Goal: Information Seeking & Learning: Learn about a topic

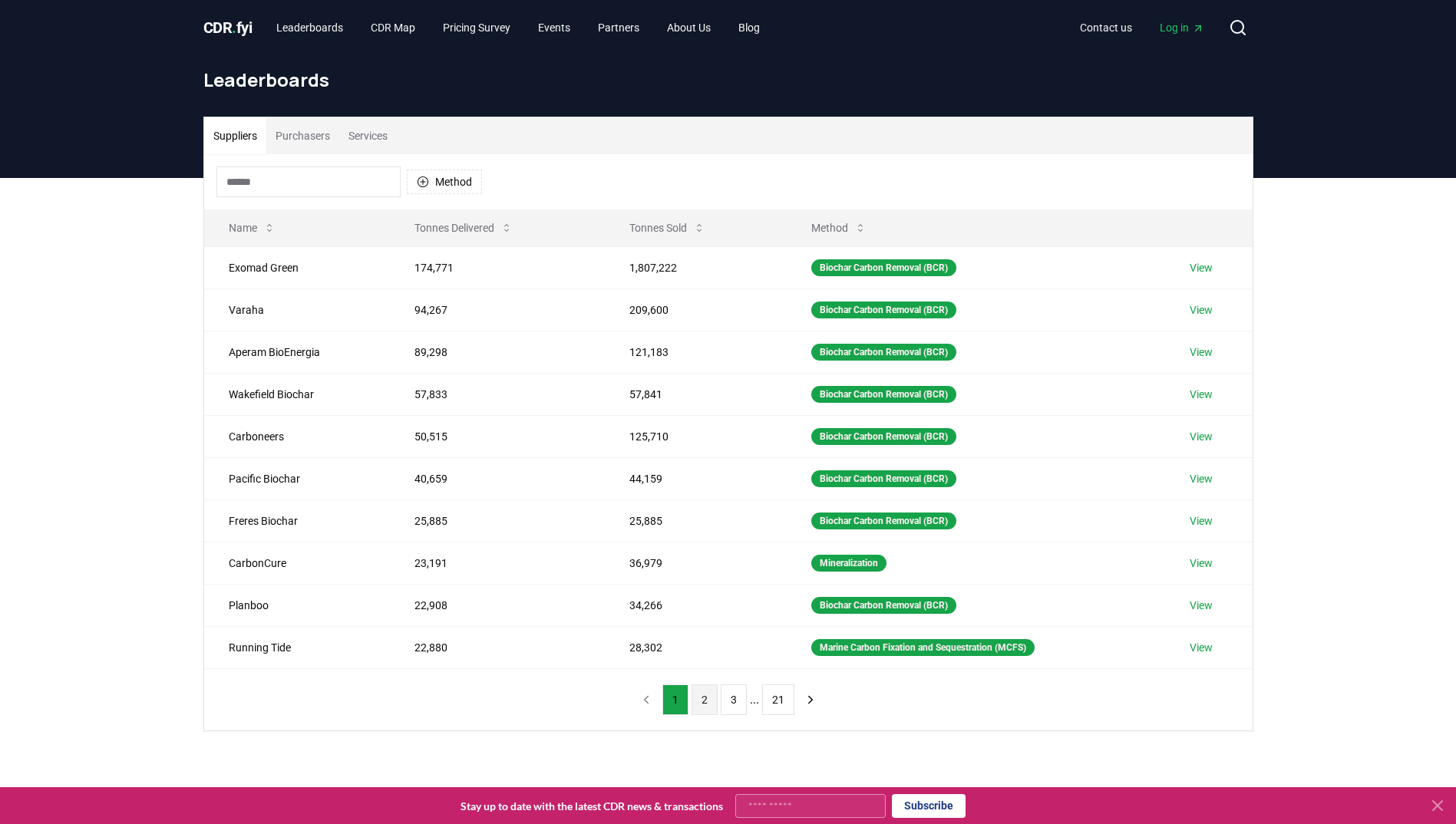
click at [704, 699] on button "2" at bounding box center [704, 700] width 26 height 31
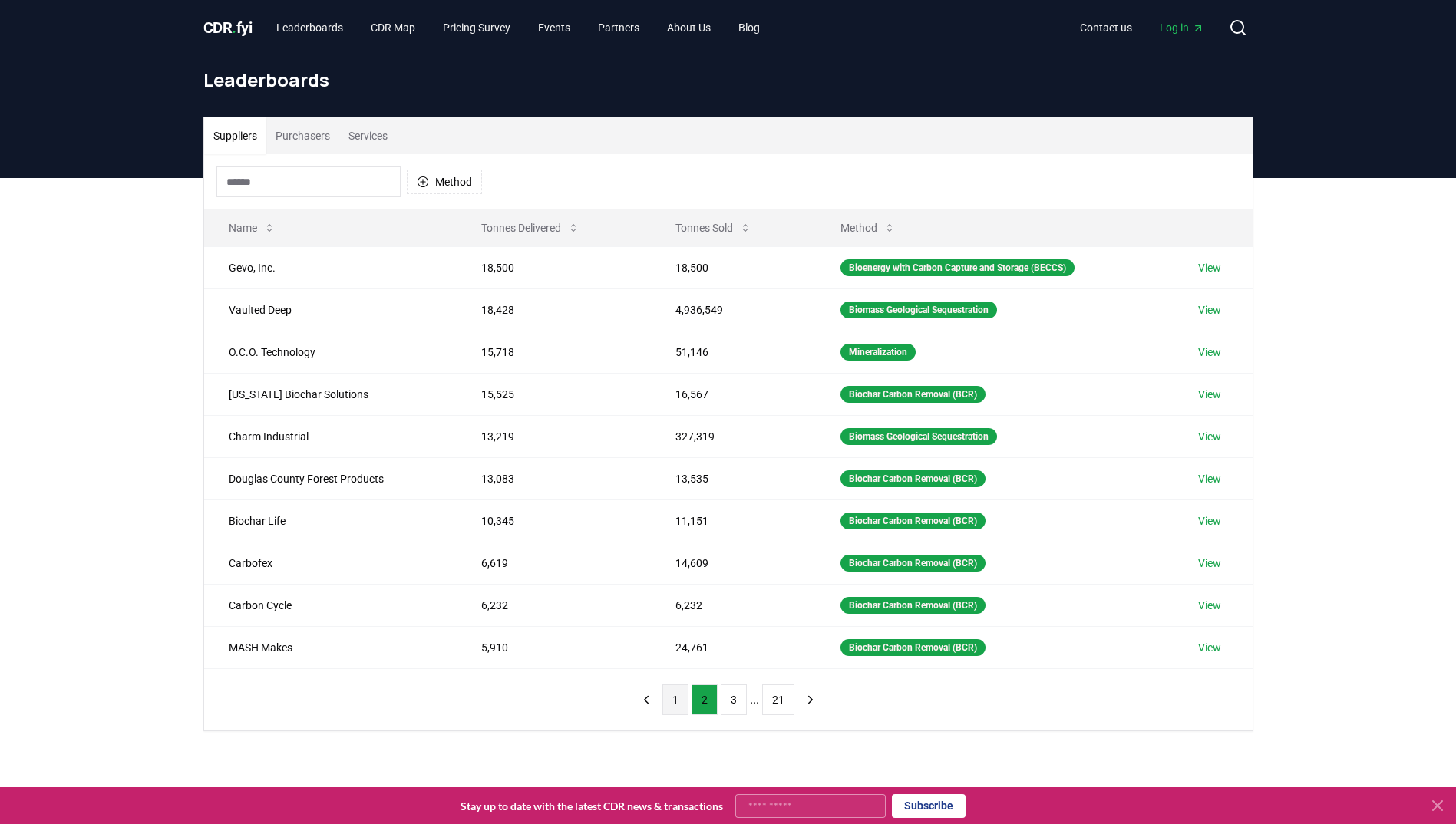
click at [670, 706] on button "1" at bounding box center [675, 700] width 26 height 31
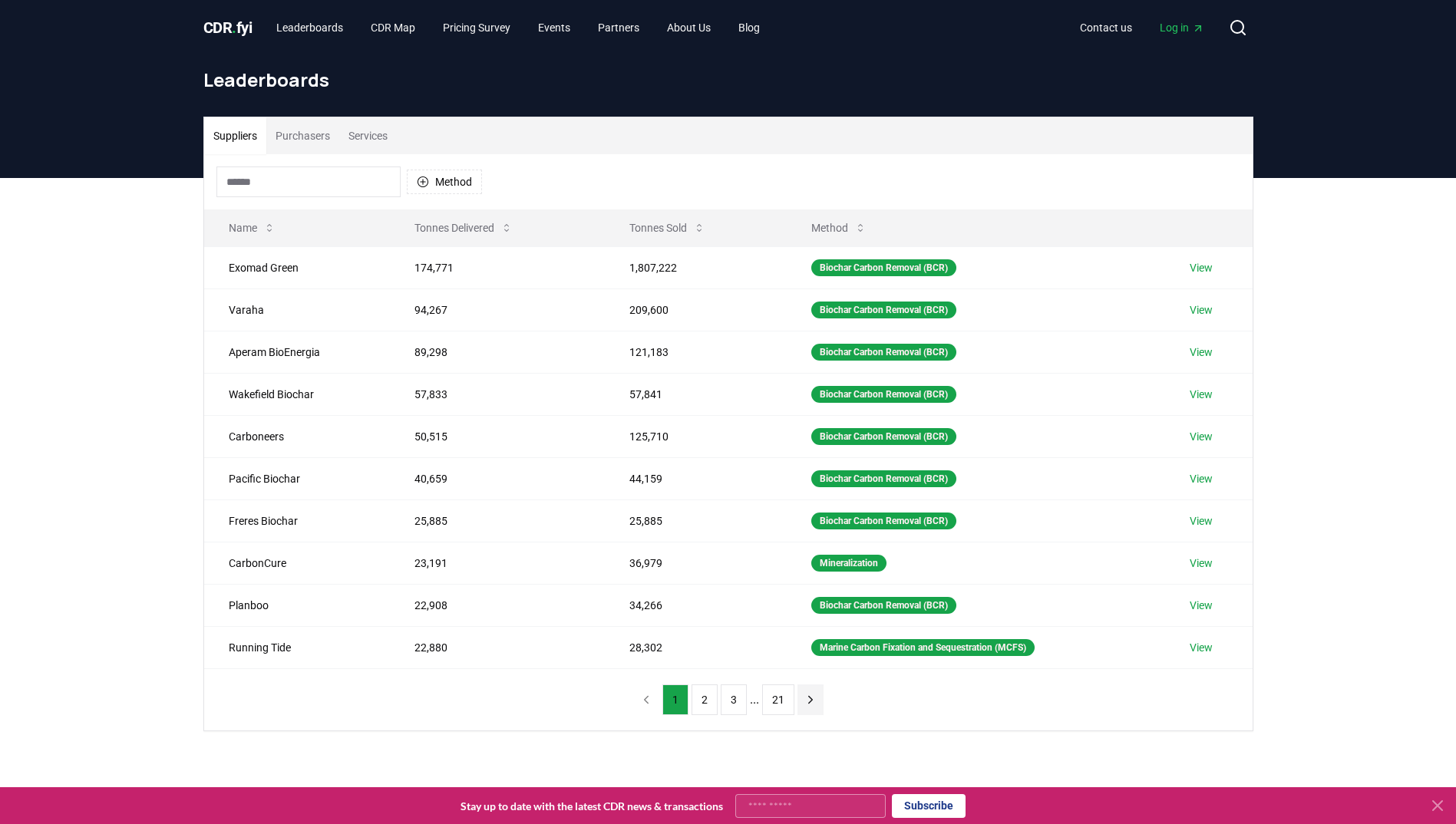
click at [804, 699] on icon "next page" at bounding box center [810, 699] width 13 height 13
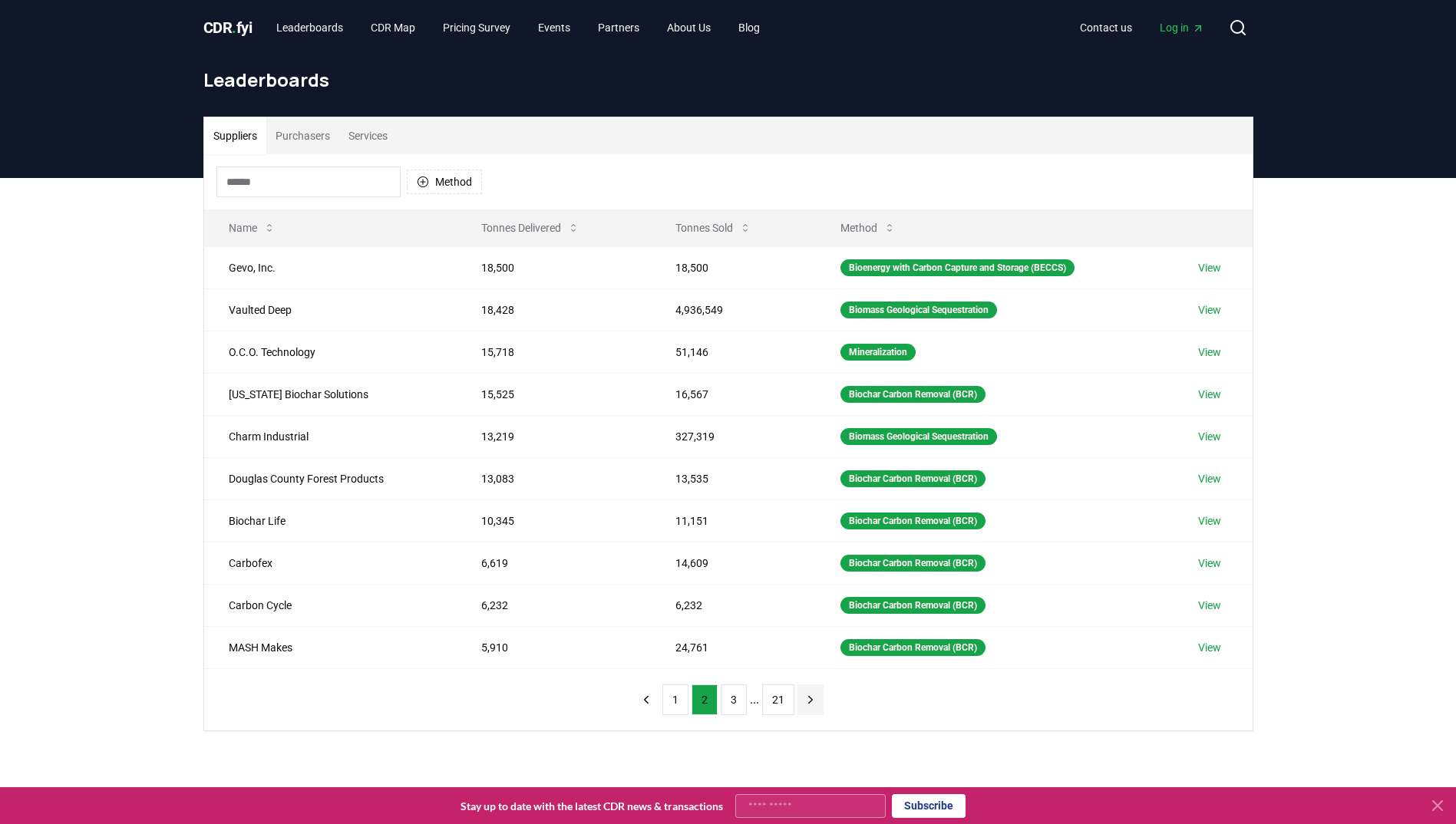
click at [804, 699] on icon "next page" at bounding box center [810, 699] width 13 height 13
click at [794, 699] on button "21" at bounding box center [777, 700] width 32 height 31
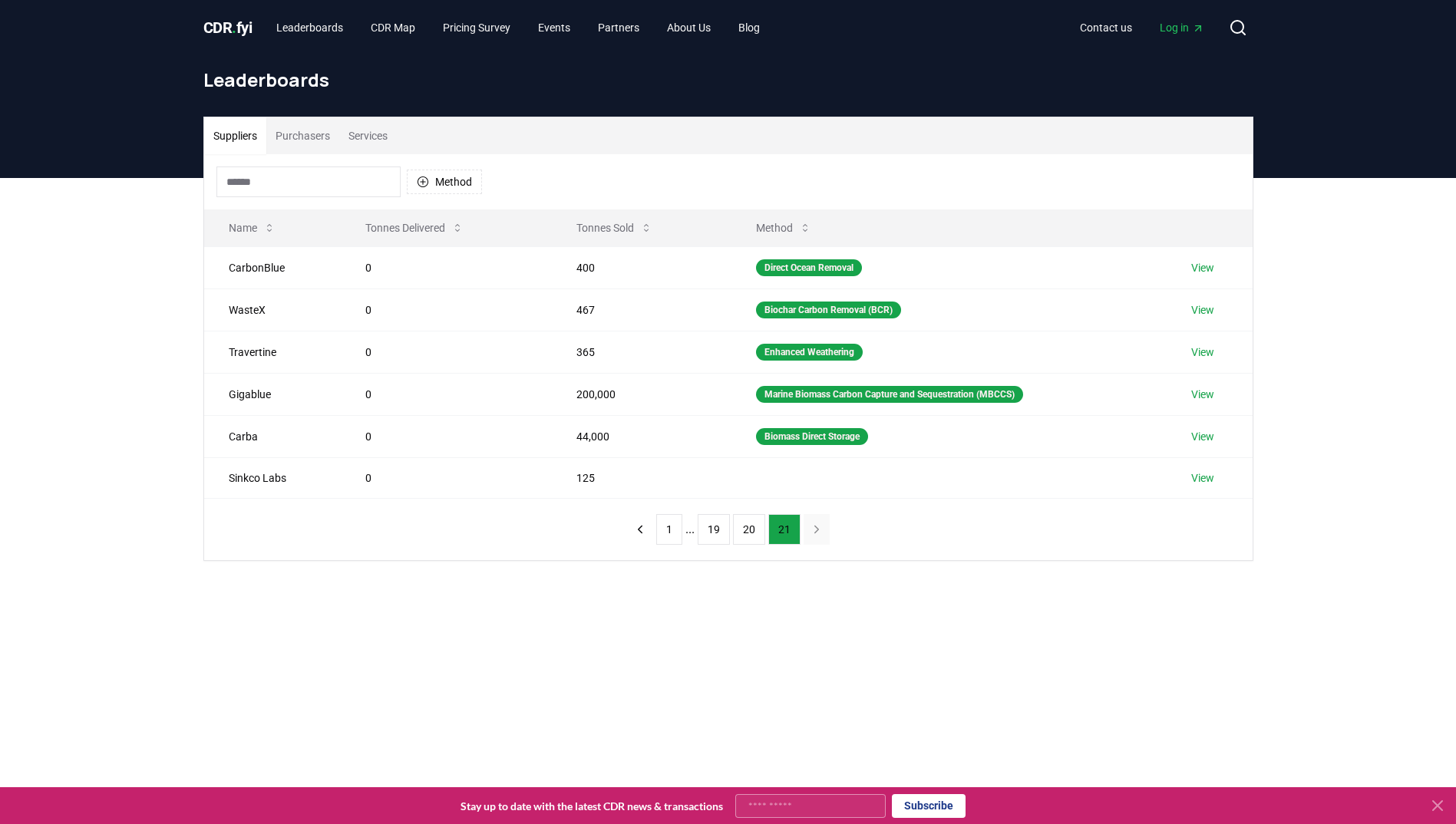
click at [803, 699] on main "Suppliers Purchasers Services Method Name Tonnes Delivered Tonnes Sold Method C…" at bounding box center [728, 590] width 1456 height 824
drag, startPoint x: 836, startPoint y: 478, endPoint x: 943, endPoint y: 562, distance: 136.0
click at [943, 562] on div "Suppliers Purchasers Services Method Name Tonnes Delivered Tonnes Sold Method C…" at bounding box center [728, 400] width 1456 height 444
click at [651, 533] on button "previous page" at bounding box center [640, 529] width 26 height 31
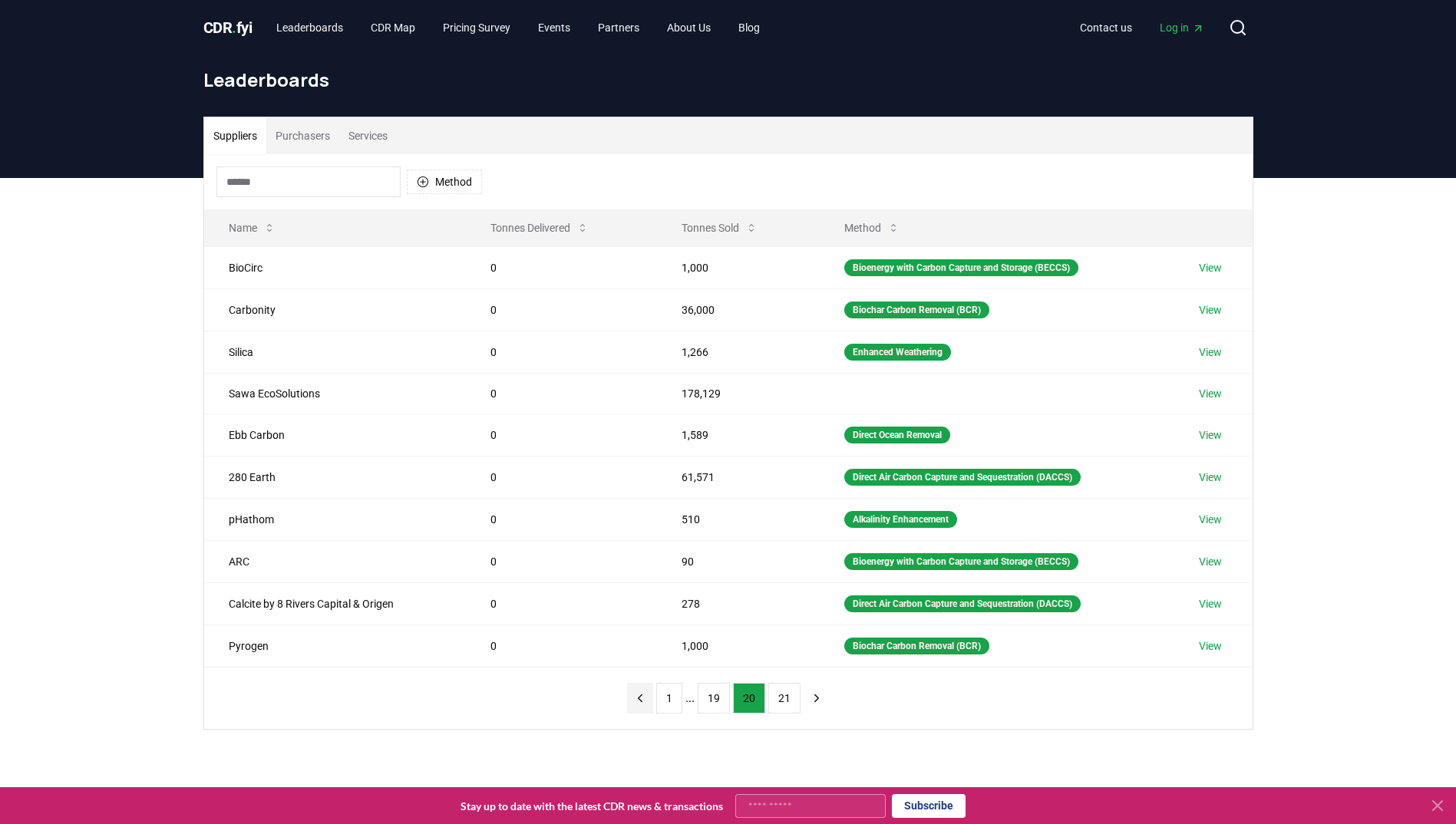
click at [641, 692] on icon "previous page" at bounding box center [640, 697] width 13 height 13
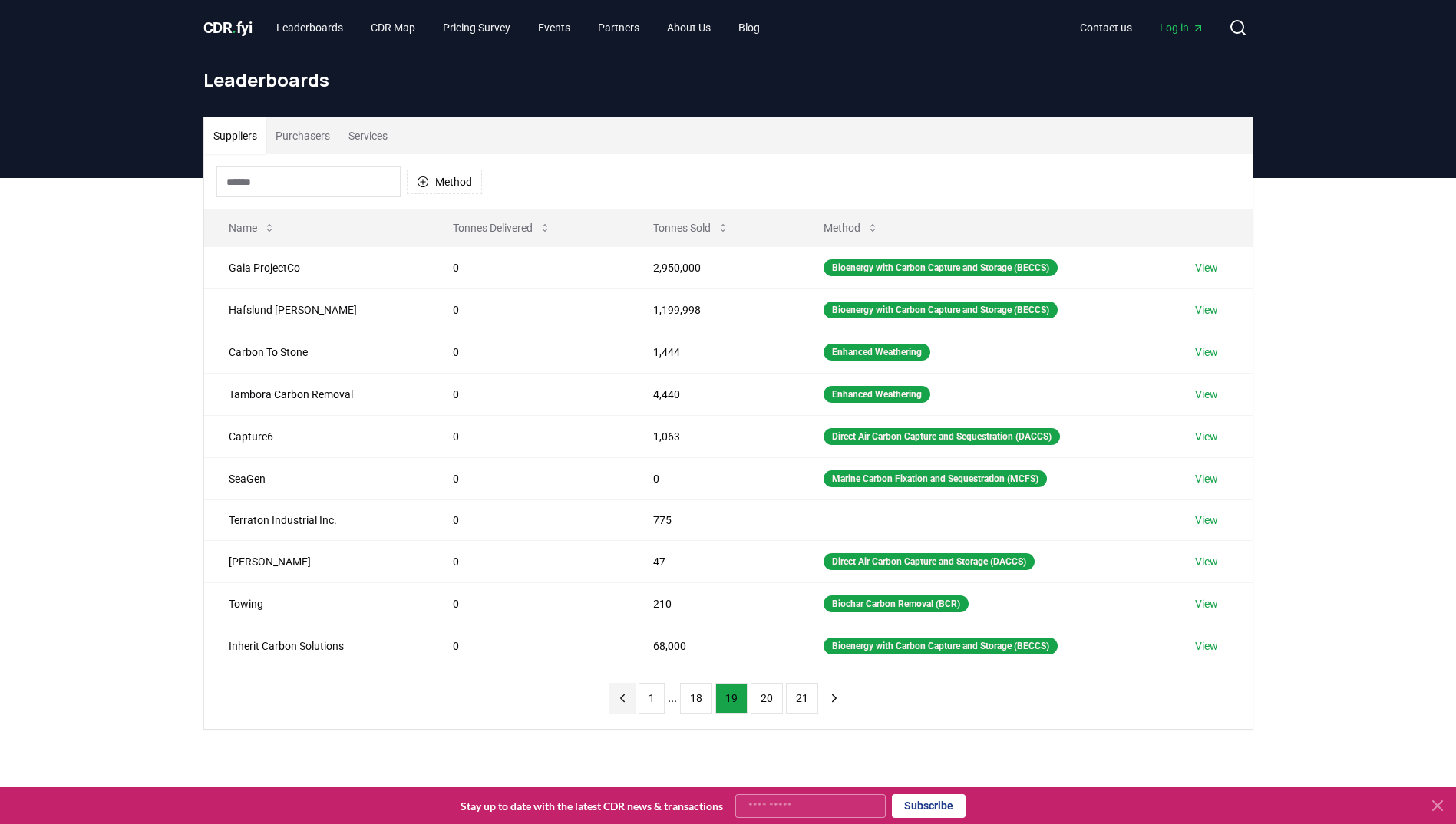
click at [618, 696] on icon "previous page" at bounding box center [622, 697] width 13 height 13
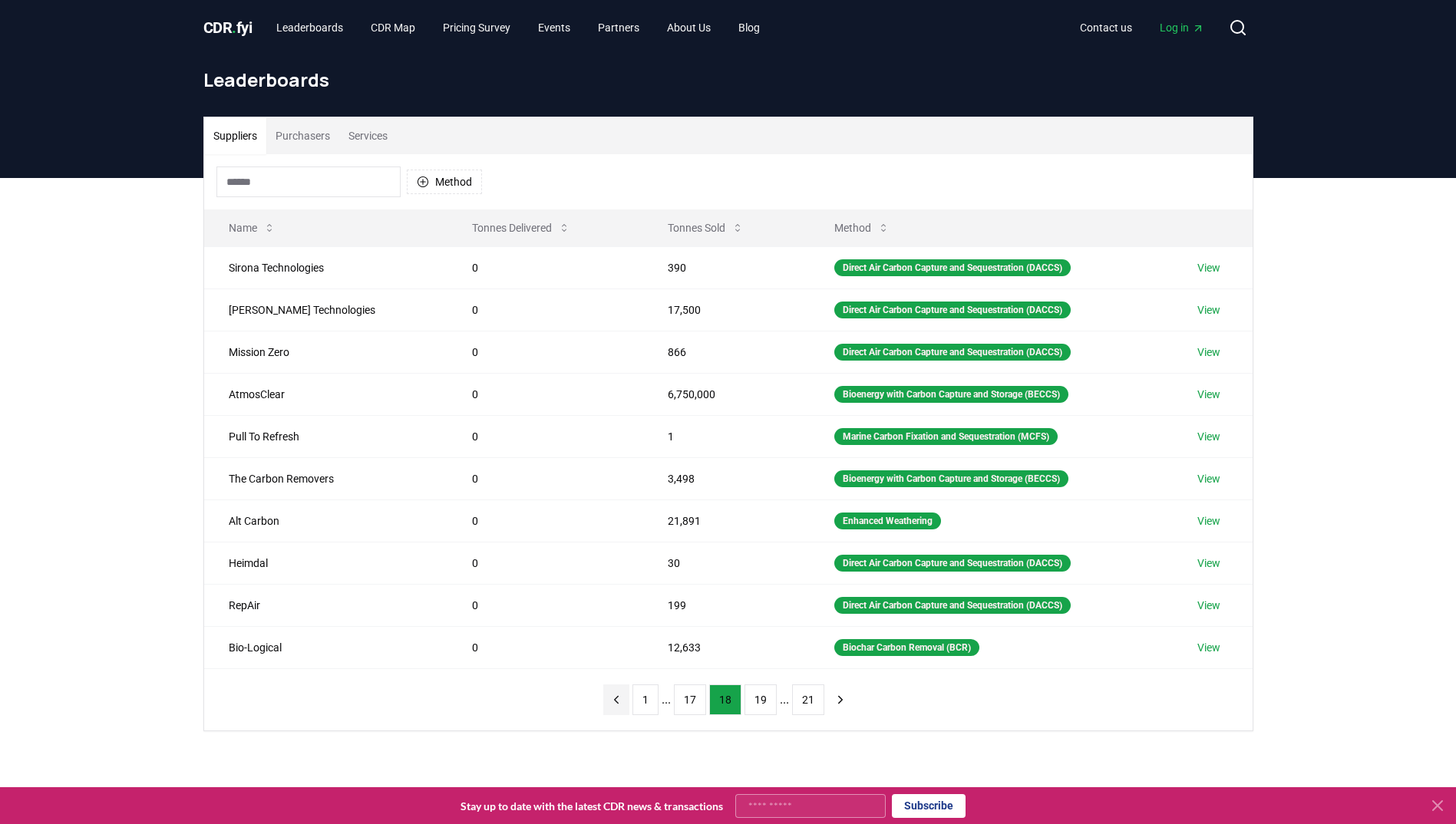
click at [618, 699] on icon "previous page" at bounding box center [615, 699] width 4 height 7
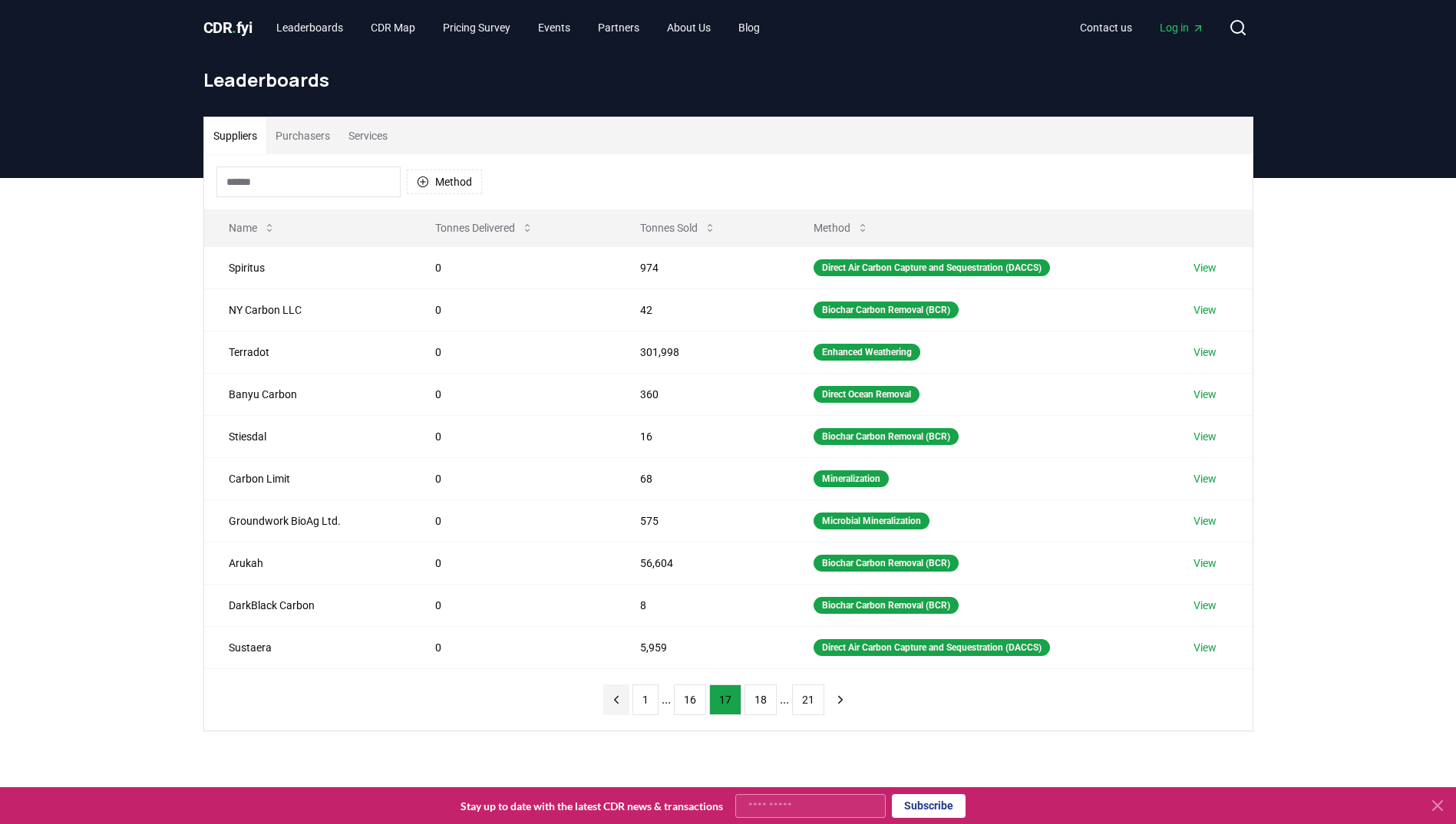
click at [618, 700] on icon "previous page" at bounding box center [615, 699] width 4 height 7
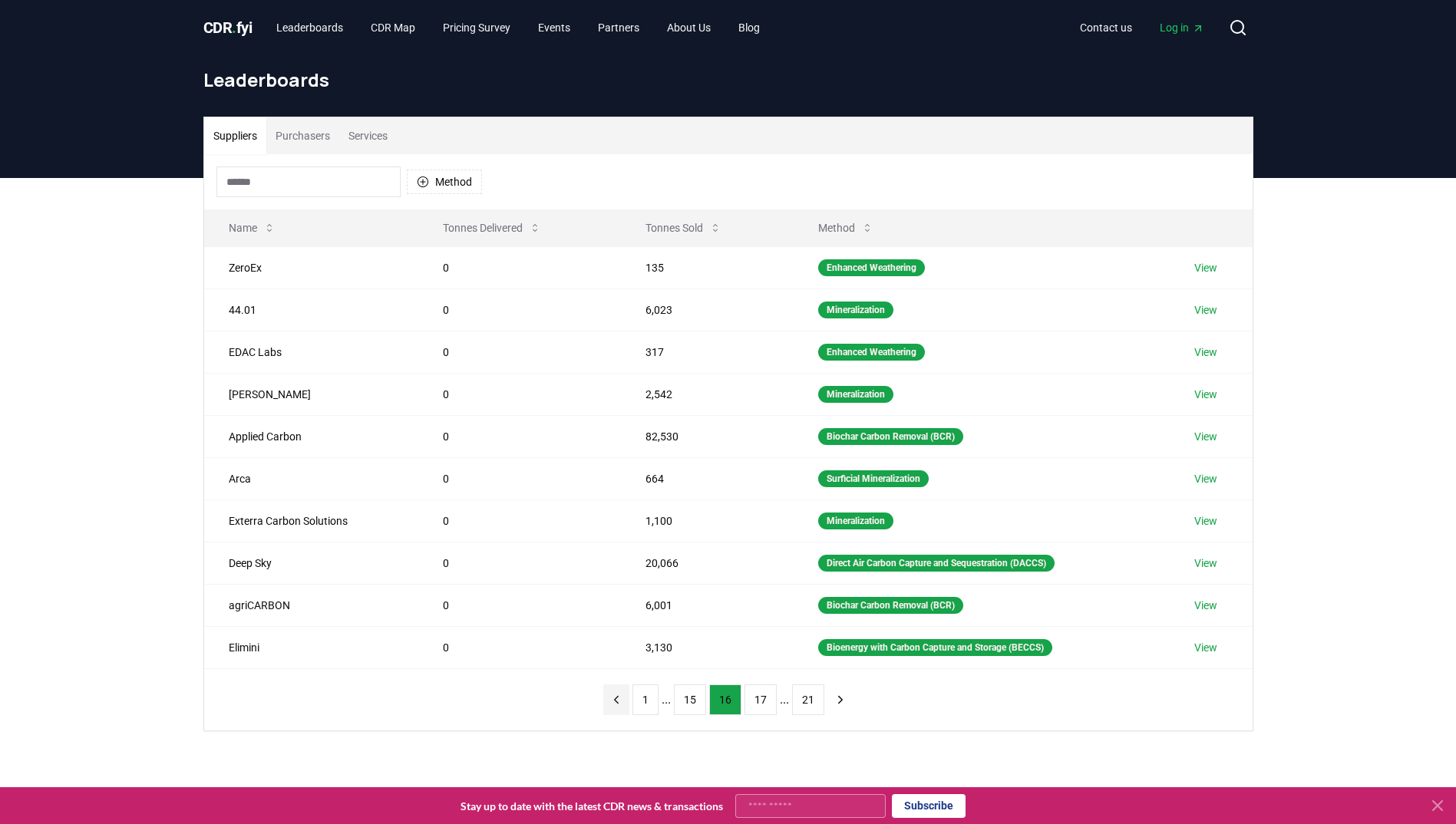
click at [618, 700] on icon "previous page" at bounding box center [615, 699] width 4 height 7
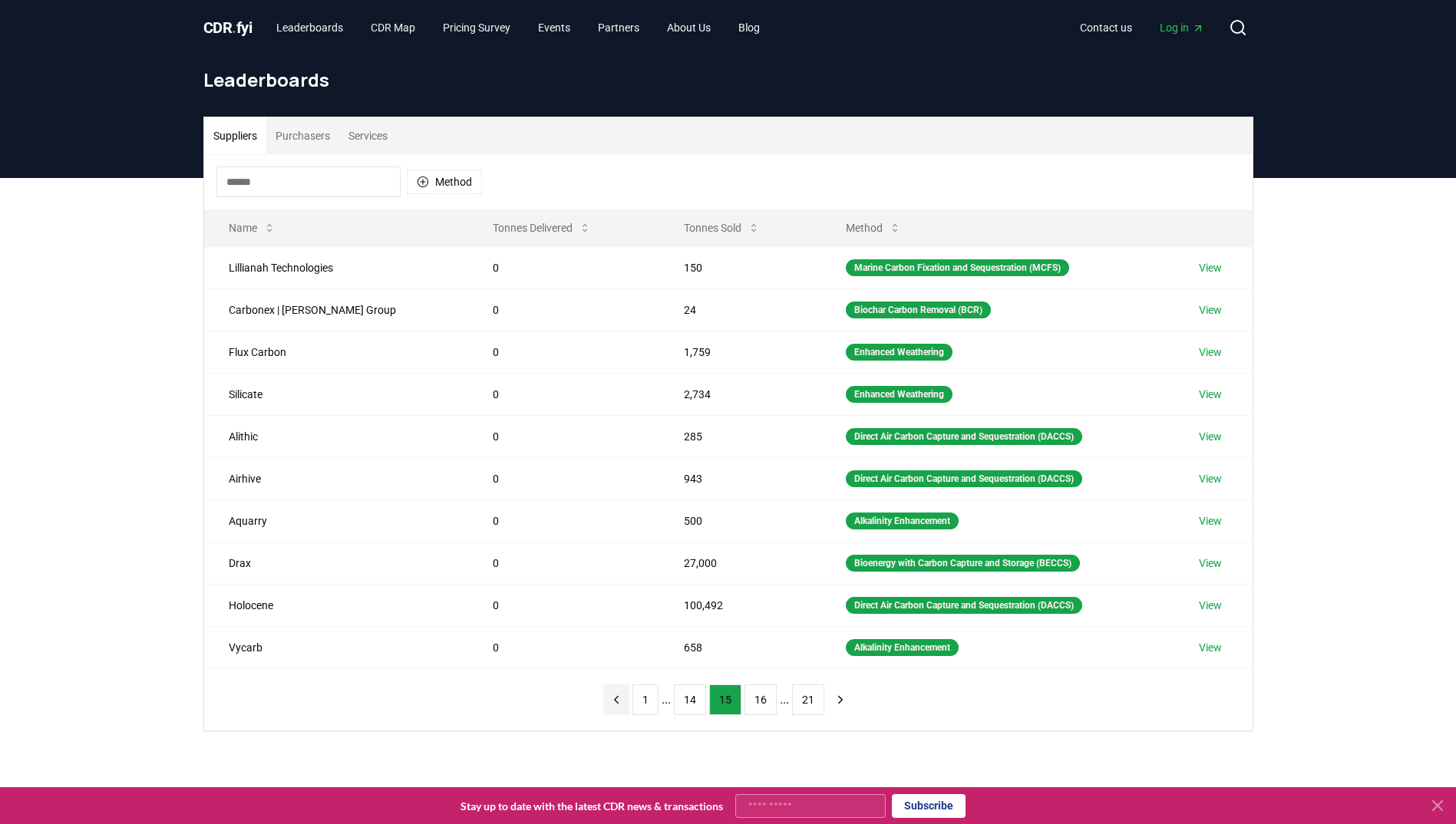
click at [618, 700] on icon "previous page" at bounding box center [615, 699] width 4 height 7
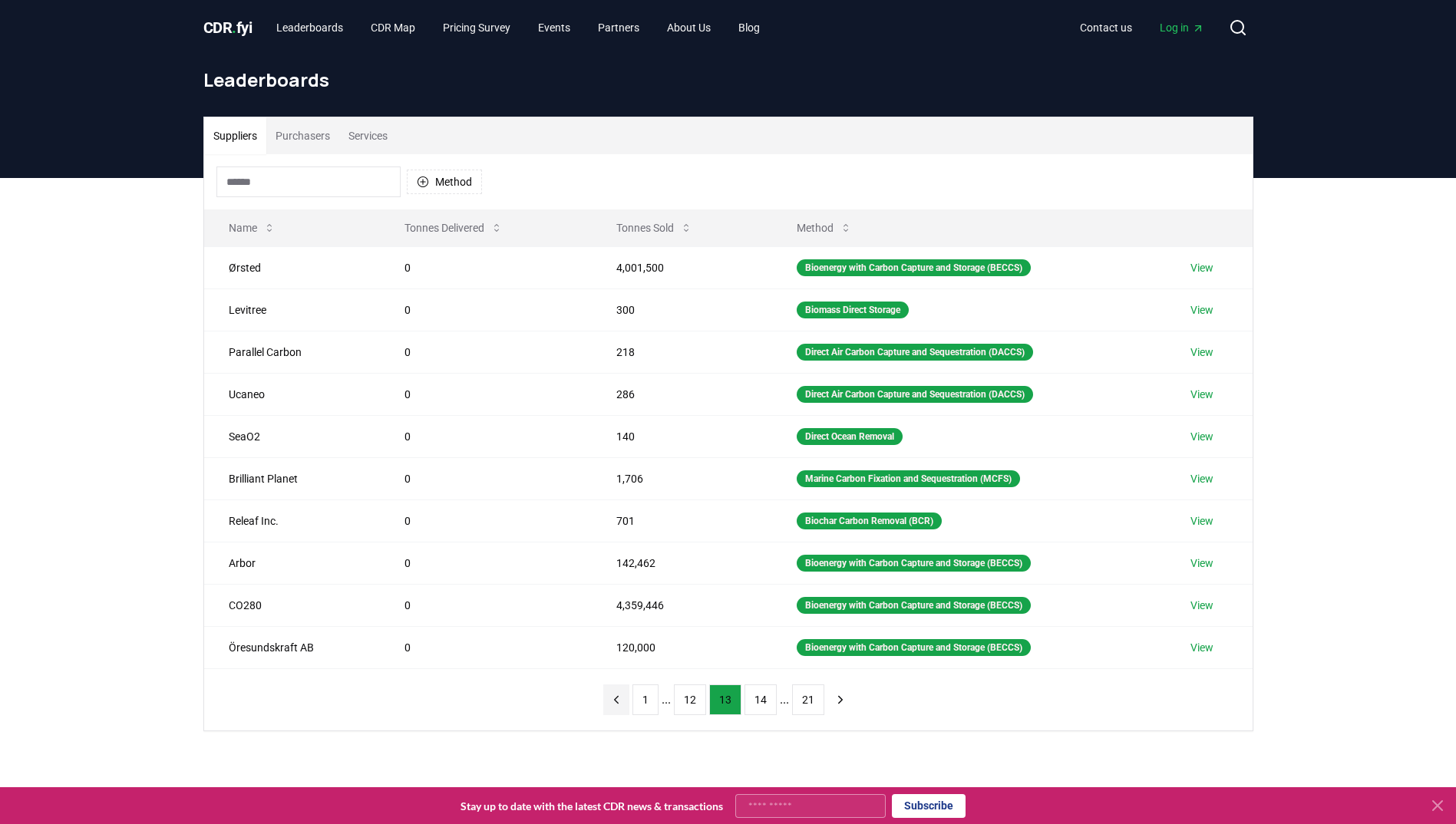
click at [618, 700] on icon "previous page" at bounding box center [615, 699] width 4 height 7
click at [619, 700] on icon "previous page" at bounding box center [616, 699] width 13 height 13
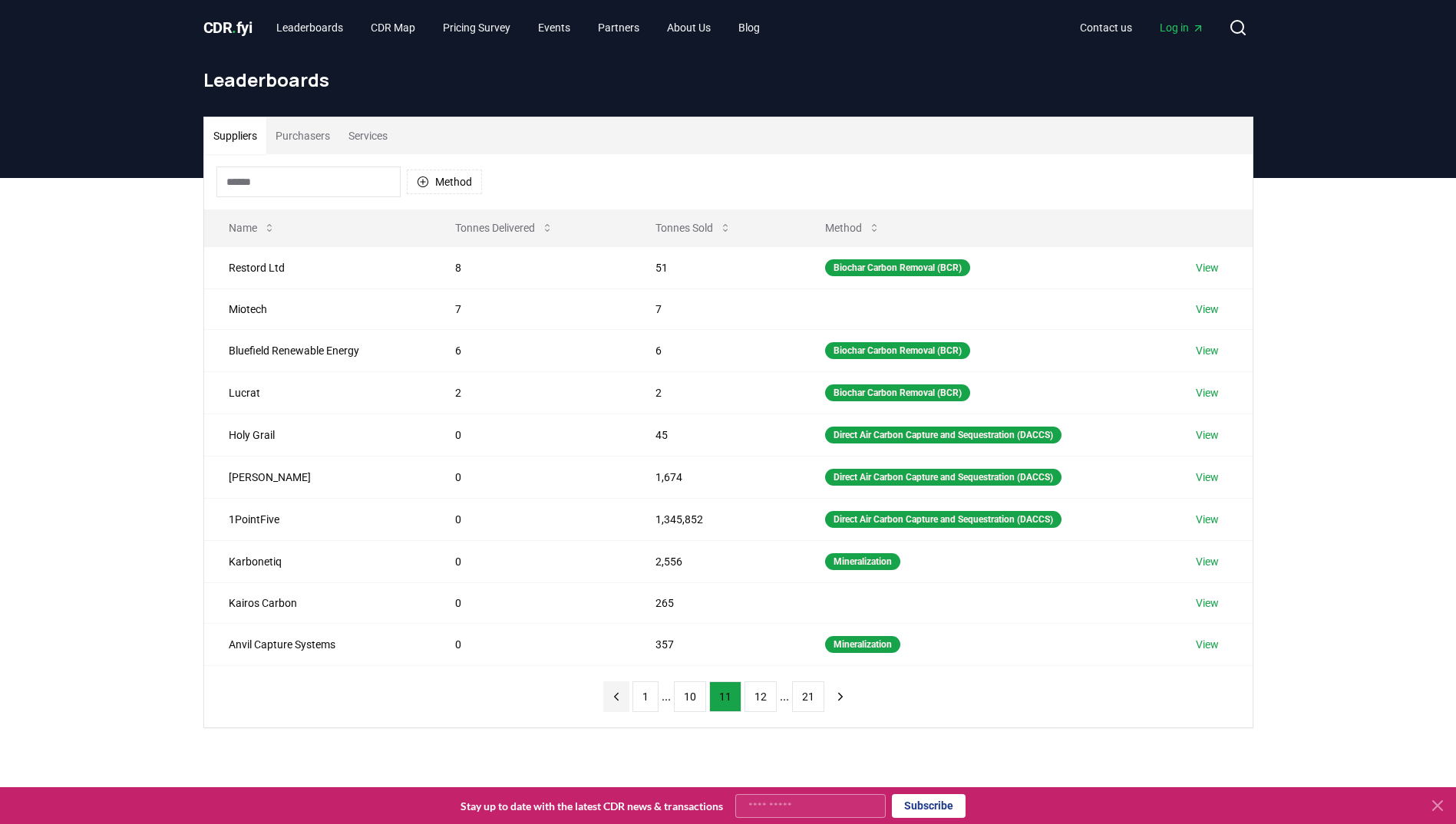
click at [619, 700] on icon "previous page" at bounding box center [616, 696] width 13 height 13
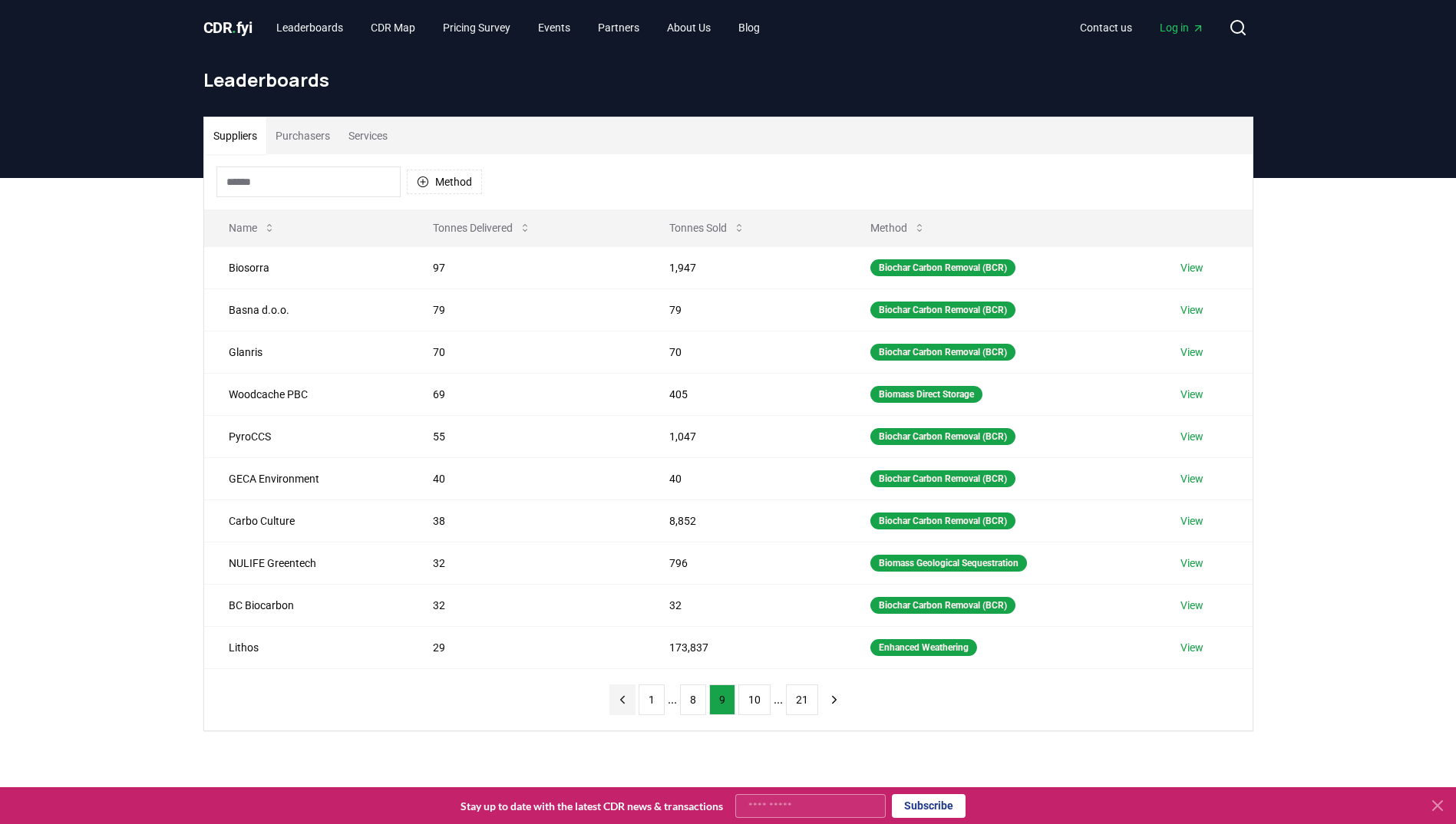
click at [619, 700] on icon "previous page" at bounding box center [622, 699] width 13 height 13
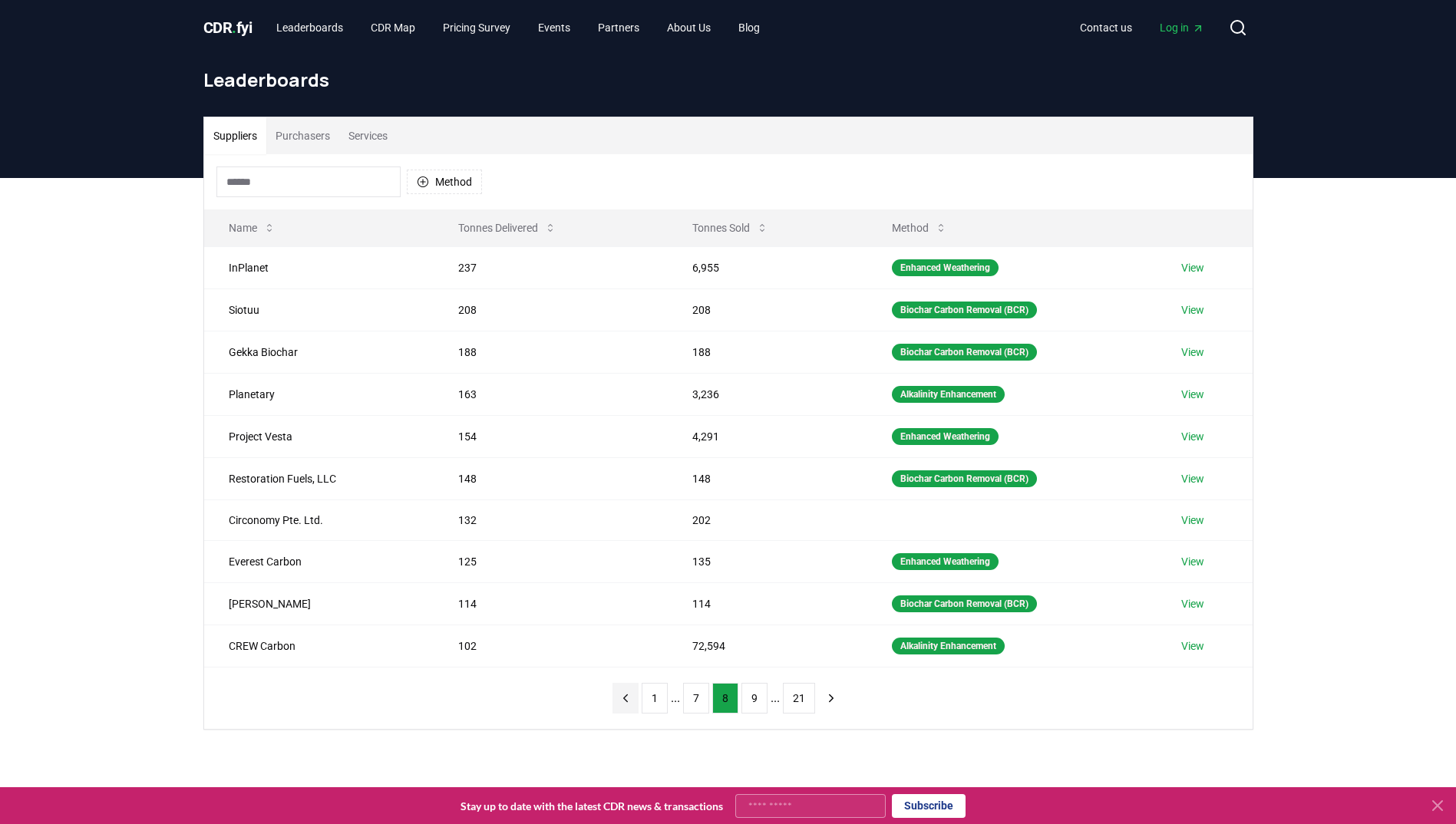
click at [617, 701] on button "previous page" at bounding box center [625, 698] width 26 height 31
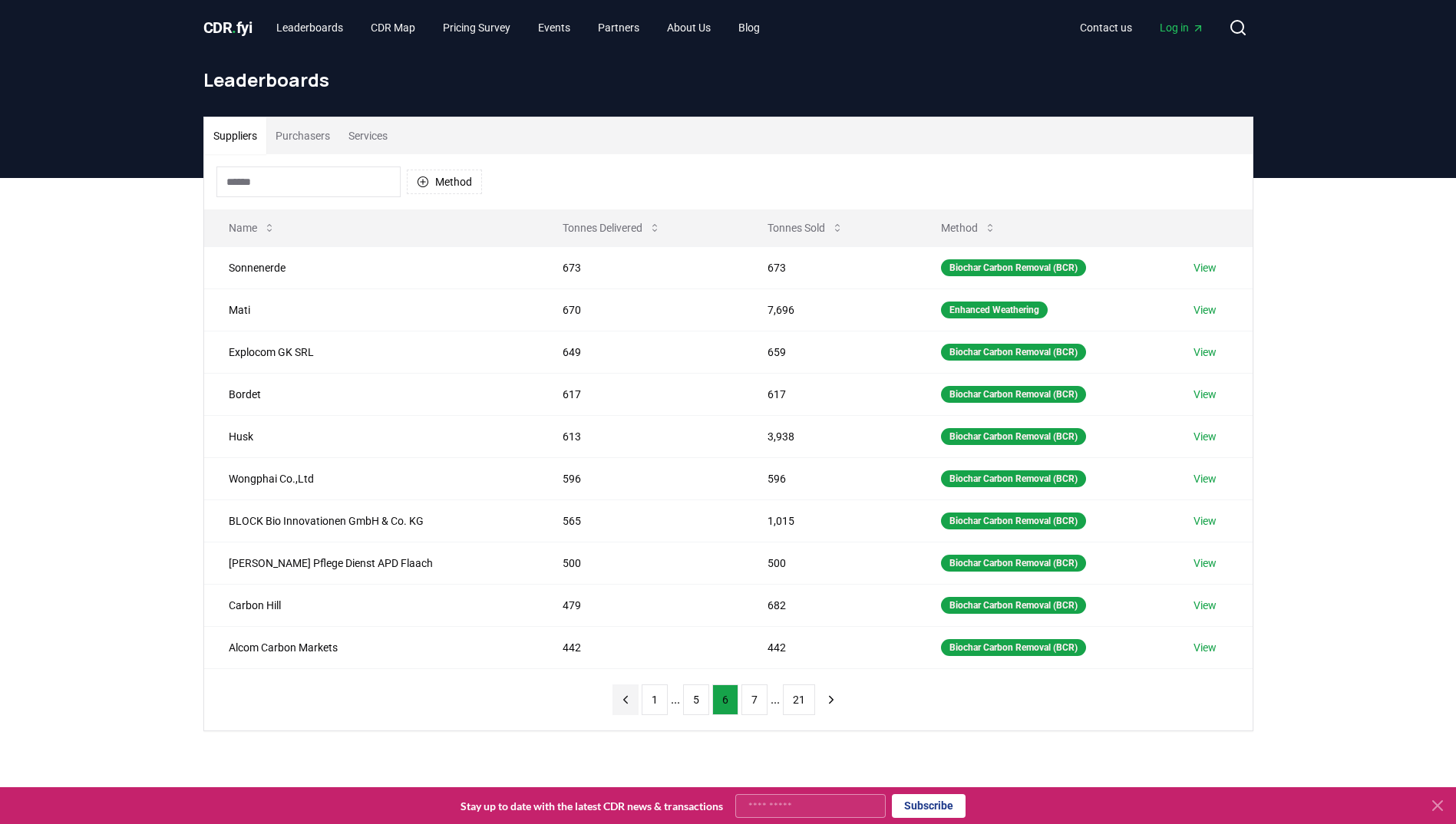
click at [617, 701] on button "previous page" at bounding box center [625, 700] width 26 height 31
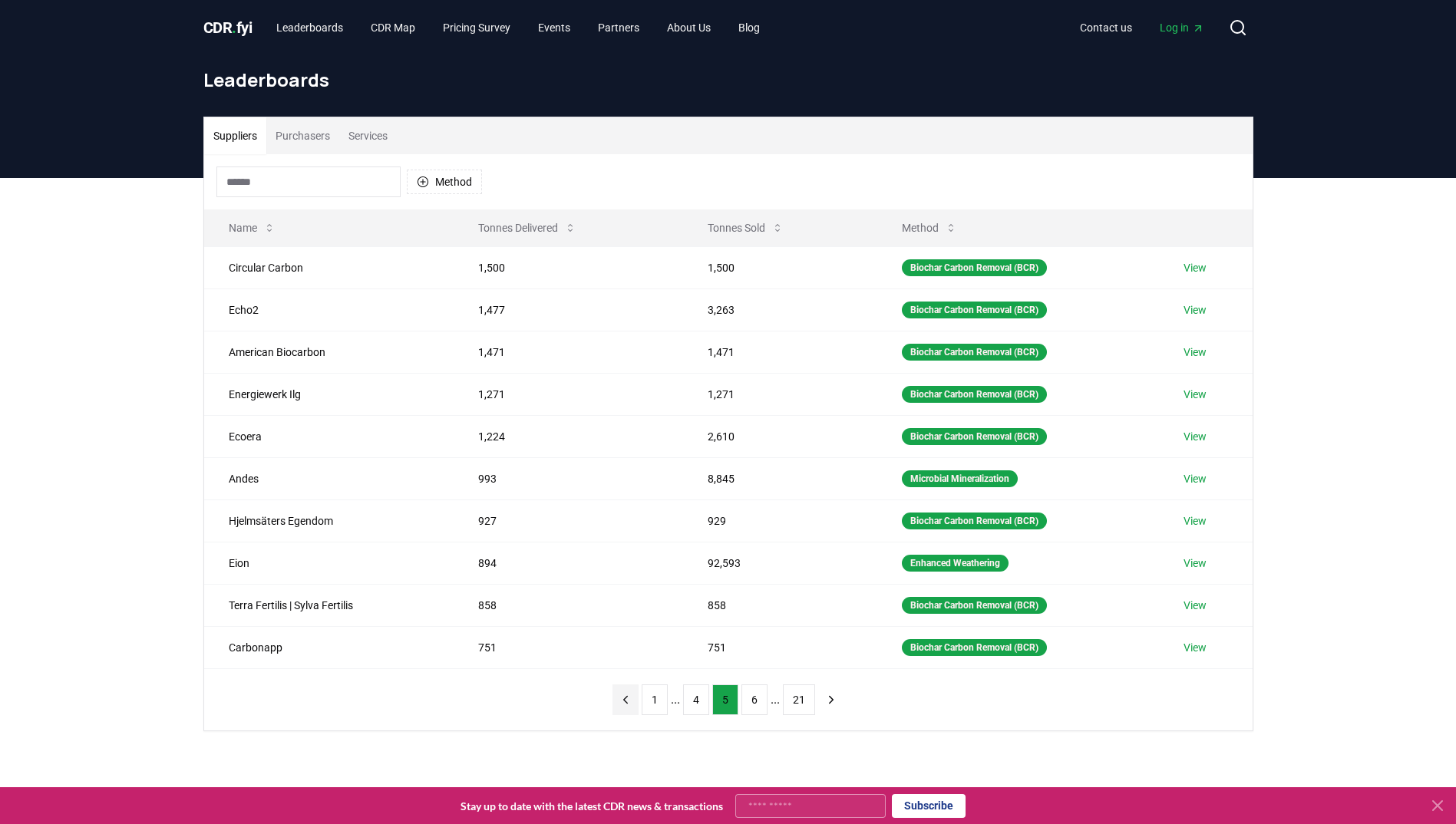
click at [617, 701] on button "previous page" at bounding box center [625, 700] width 26 height 31
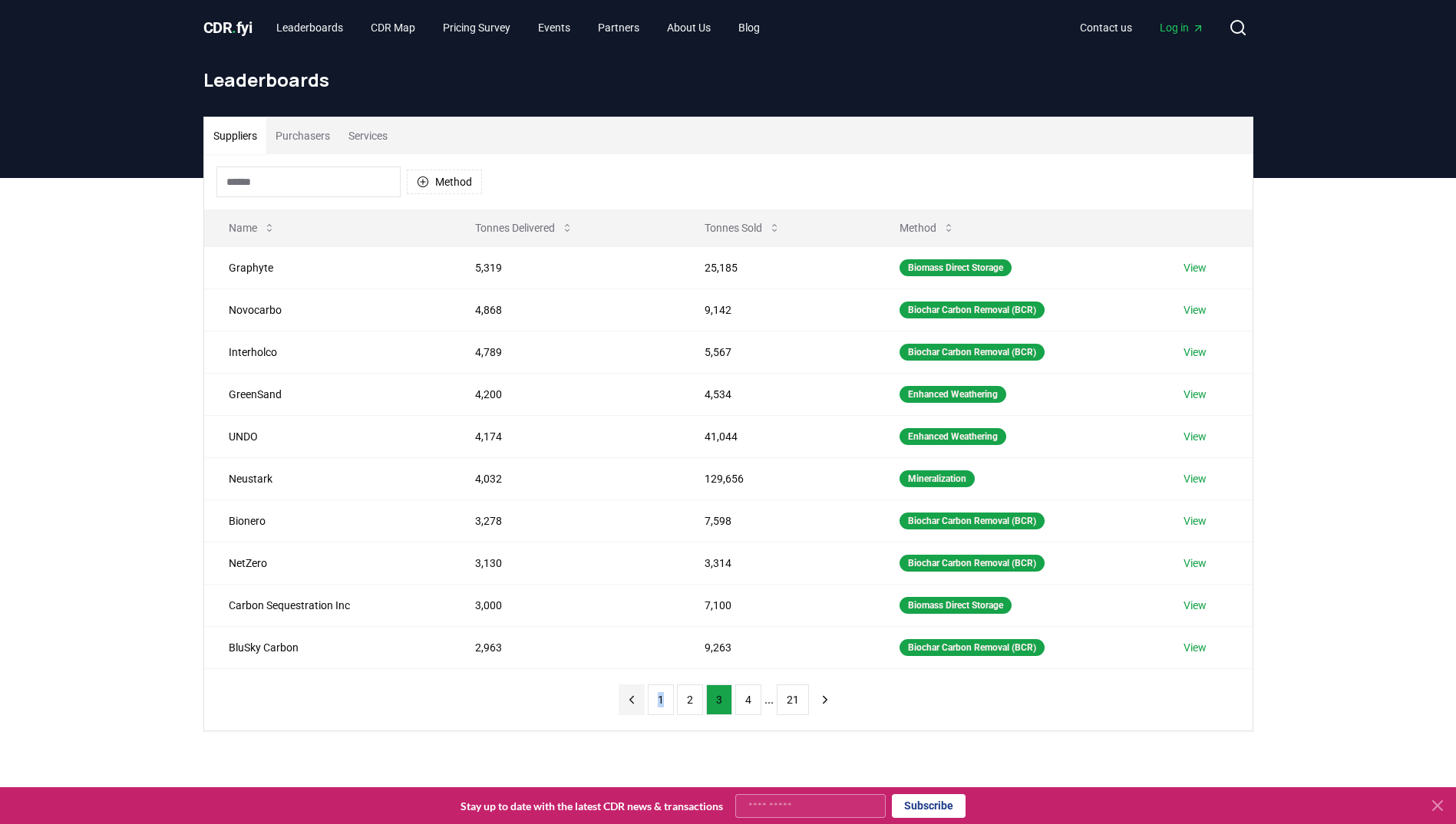
click at [617, 701] on div "1 2 3 4 ... 21" at bounding box center [728, 700] width 250 height 62
click at [615, 701] on div "1 2 3 4 ... 21" at bounding box center [728, 700] width 250 height 62
click at [938, 709] on div "Method Name Tonnes Delivered Tonnes Sold Method Graphyte 5,319 25,185 Biomass D…" at bounding box center [728, 442] width 1048 height 576
